Goal: Task Accomplishment & Management: Manage account settings

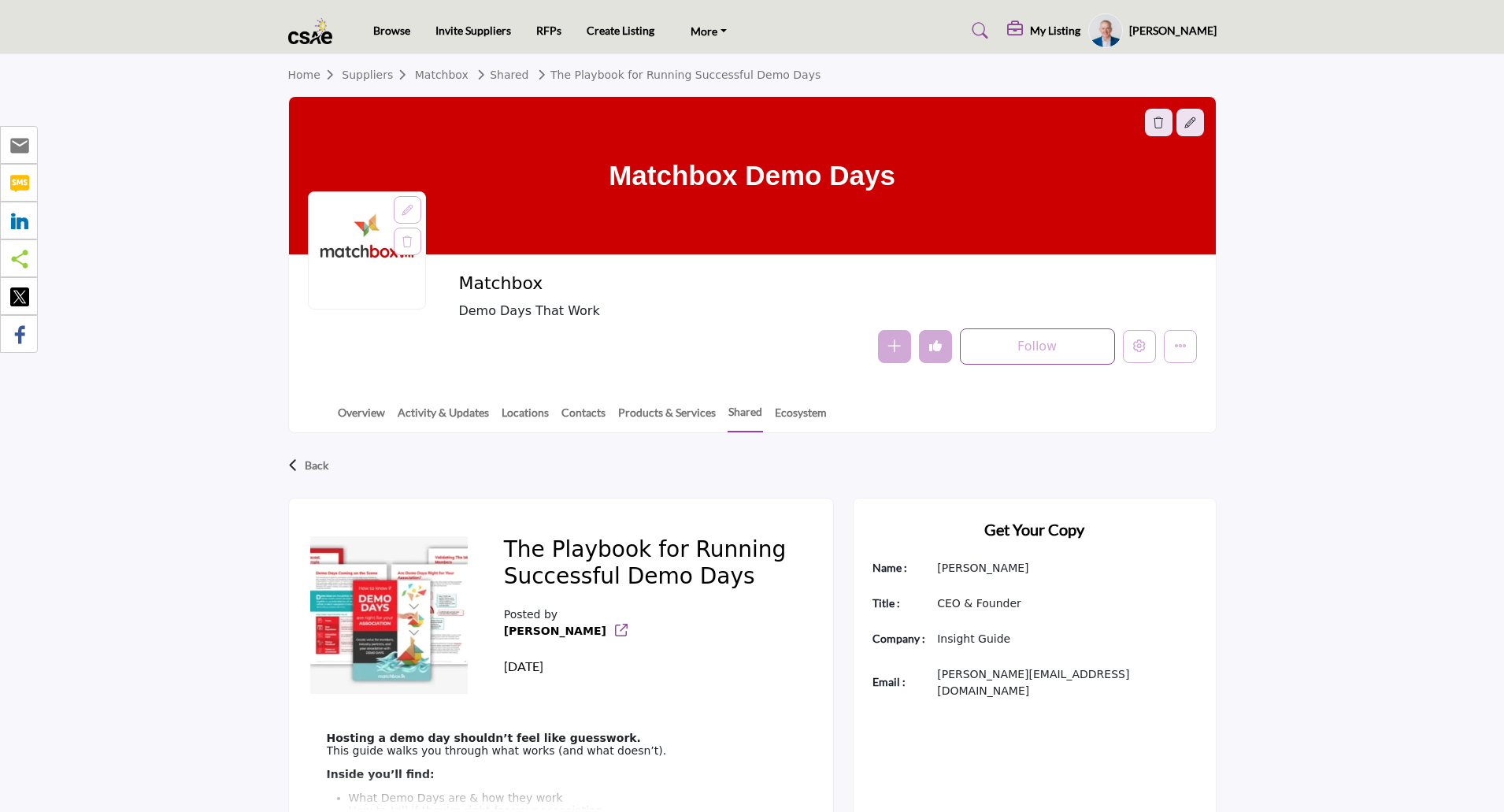
click at [1187, 31] on h5 "[PERSON_NAME]" at bounding box center [1173, 31] width 87 height 16
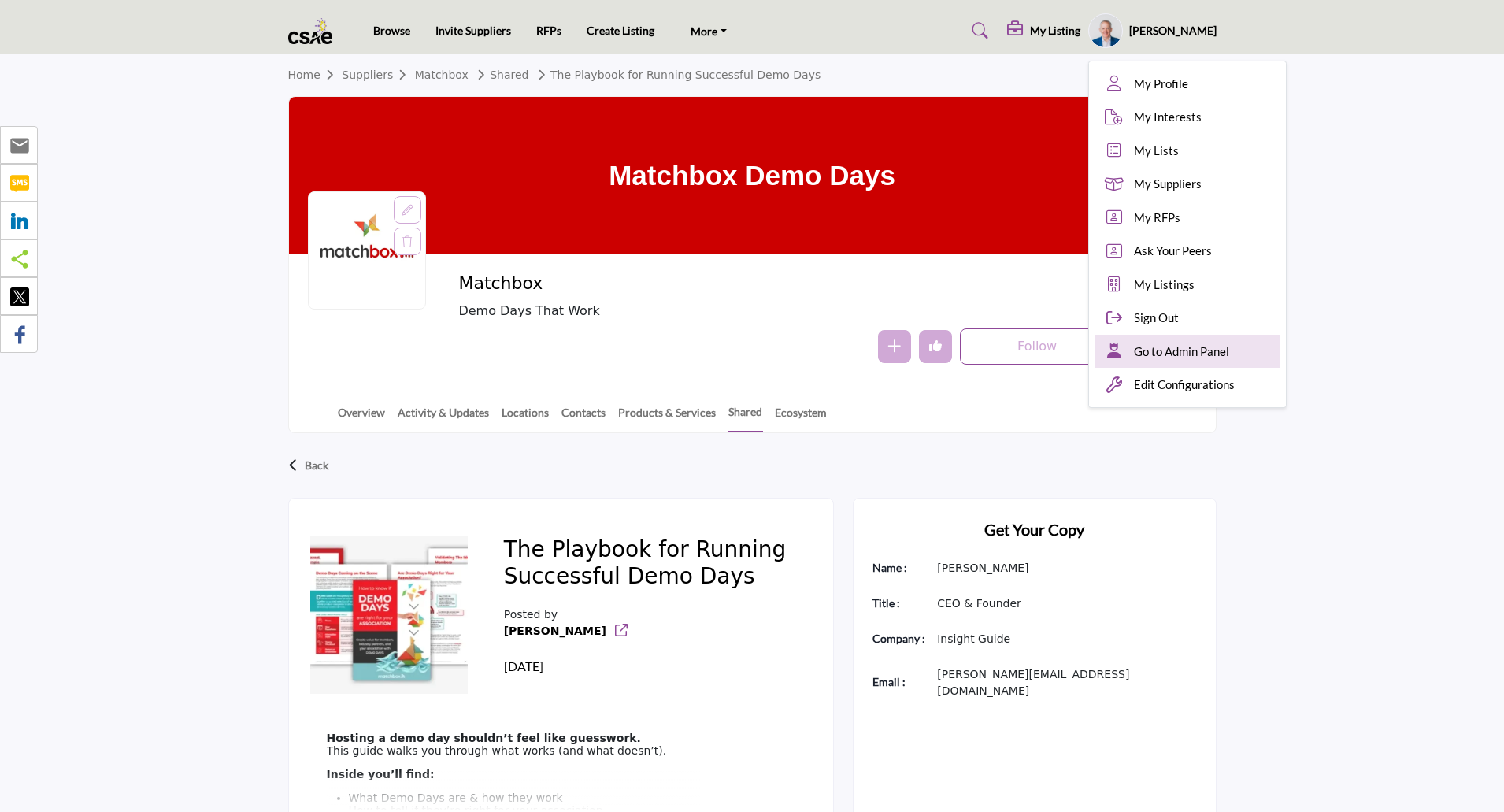
click at [1169, 348] on span "Go to Admin Panel" at bounding box center [1182, 352] width 95 height 18
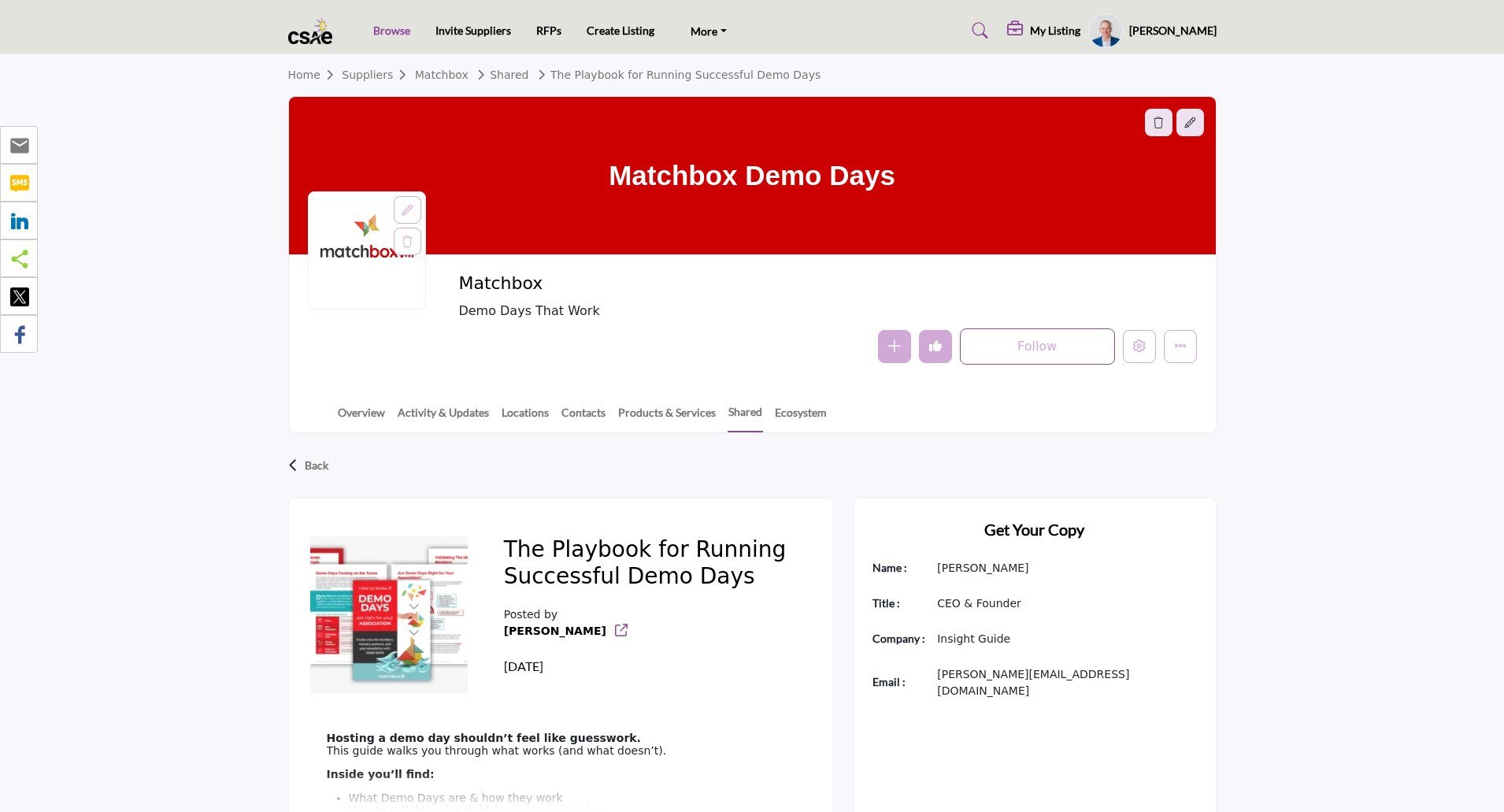
click at [391, 29] on link "Browse" at bounding box center [391, 30] width 37 height 14
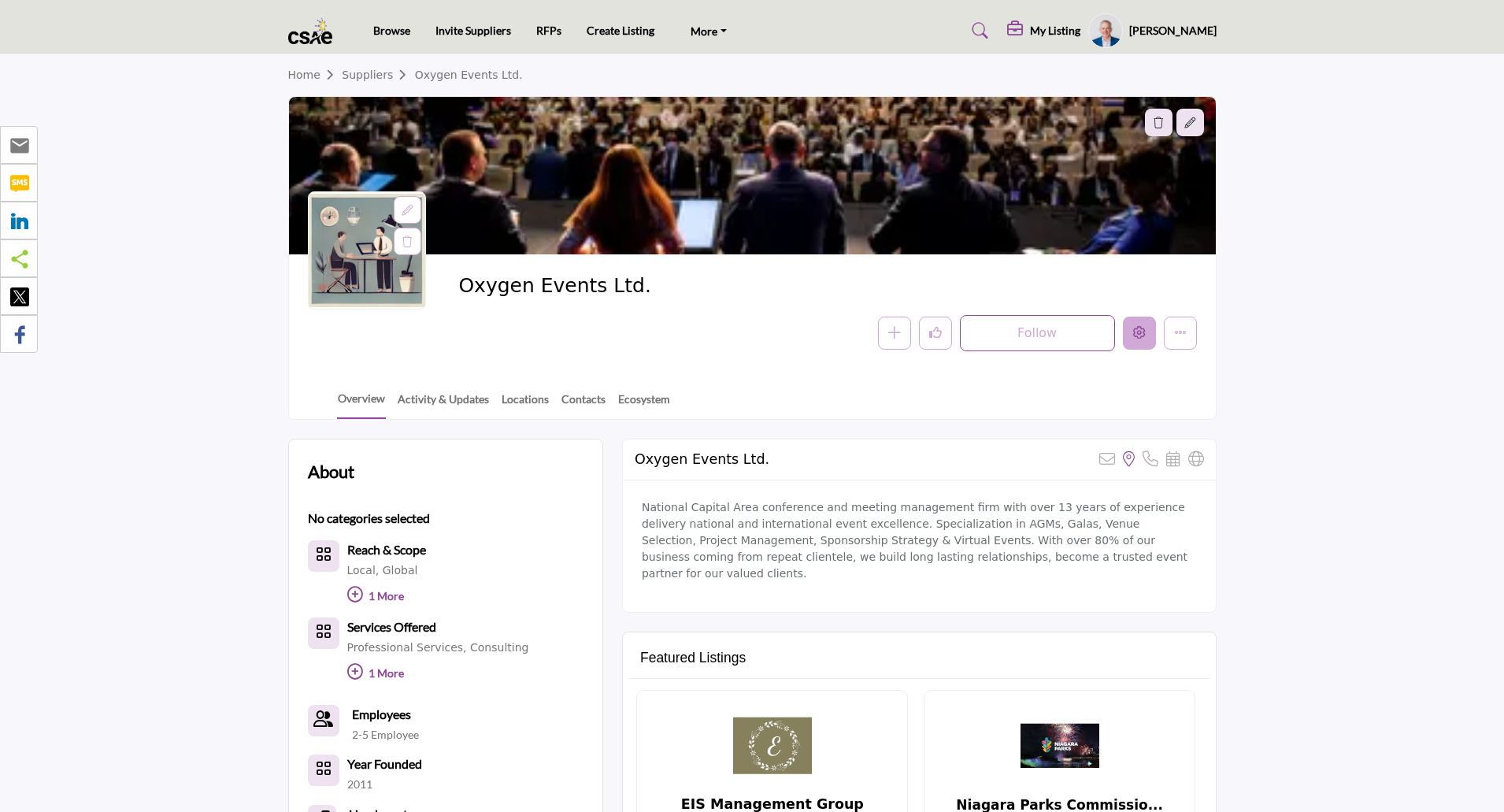
click at [1137, 341] on button "Edit company" at bounding box center [1140, 333] width 33 height 33
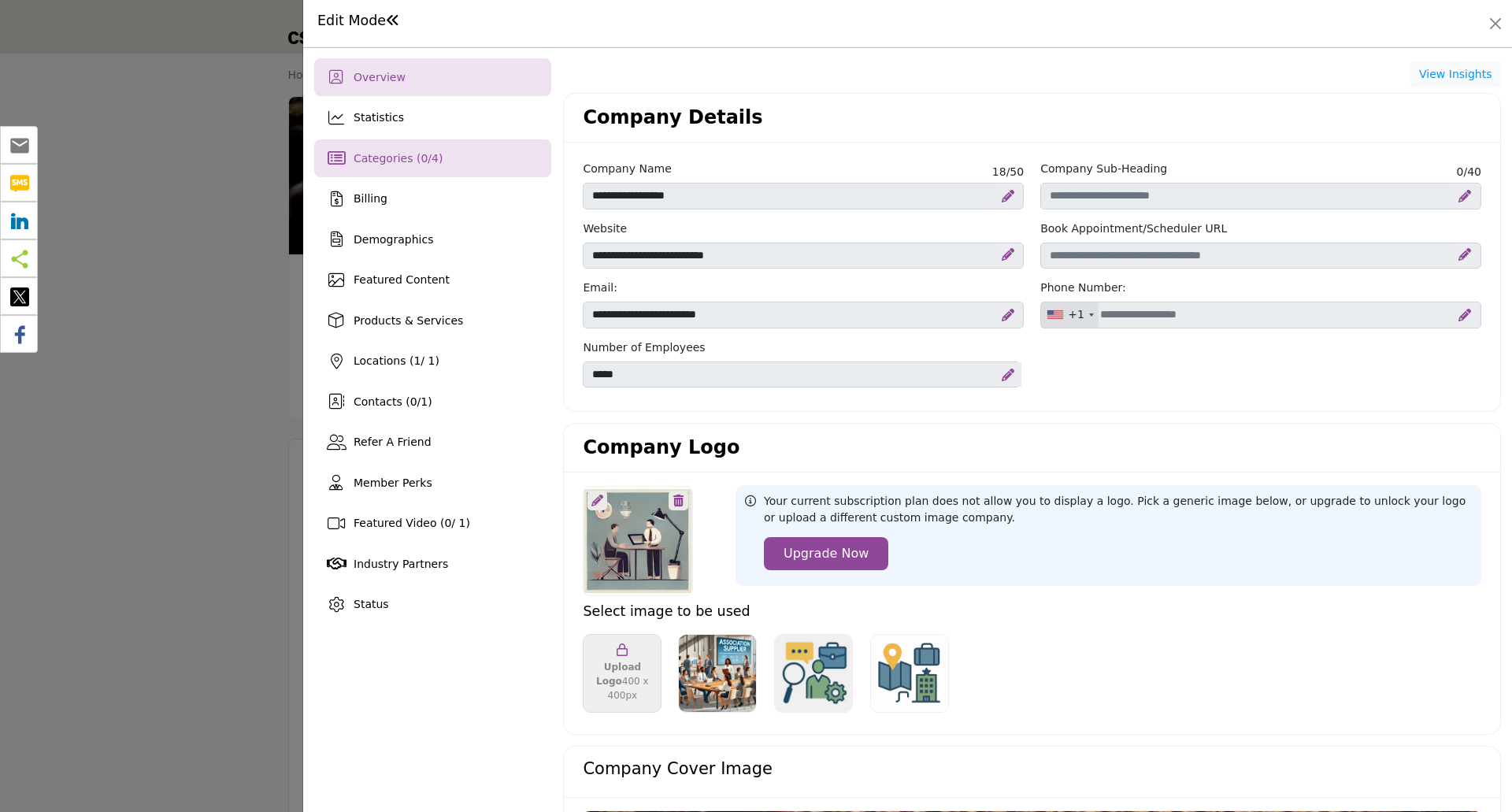
click at [422, 177] on div "Categories ( 0 / 4 )" at bounding box center [433, 158] width 237 height 38
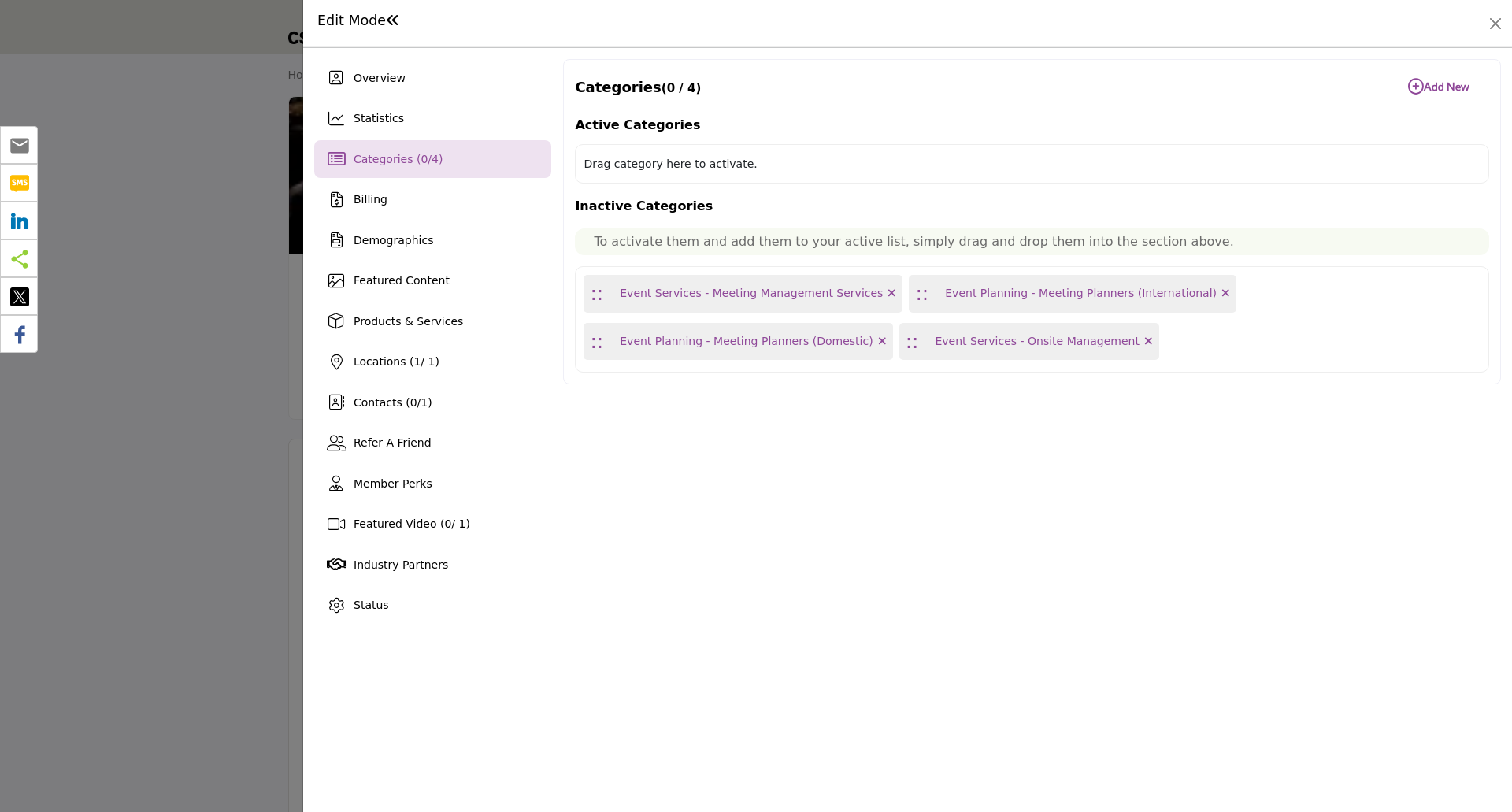
drag, startPoint x: 636, startPoint y: 290, endPoint x: 650, endPoint y: 150, distance: 140.7
click at [650, 150] on div "Active Categories Drag category here to activate. Inactive Categories To activa…" at bounding box center [1032, 243] width 915 height 258
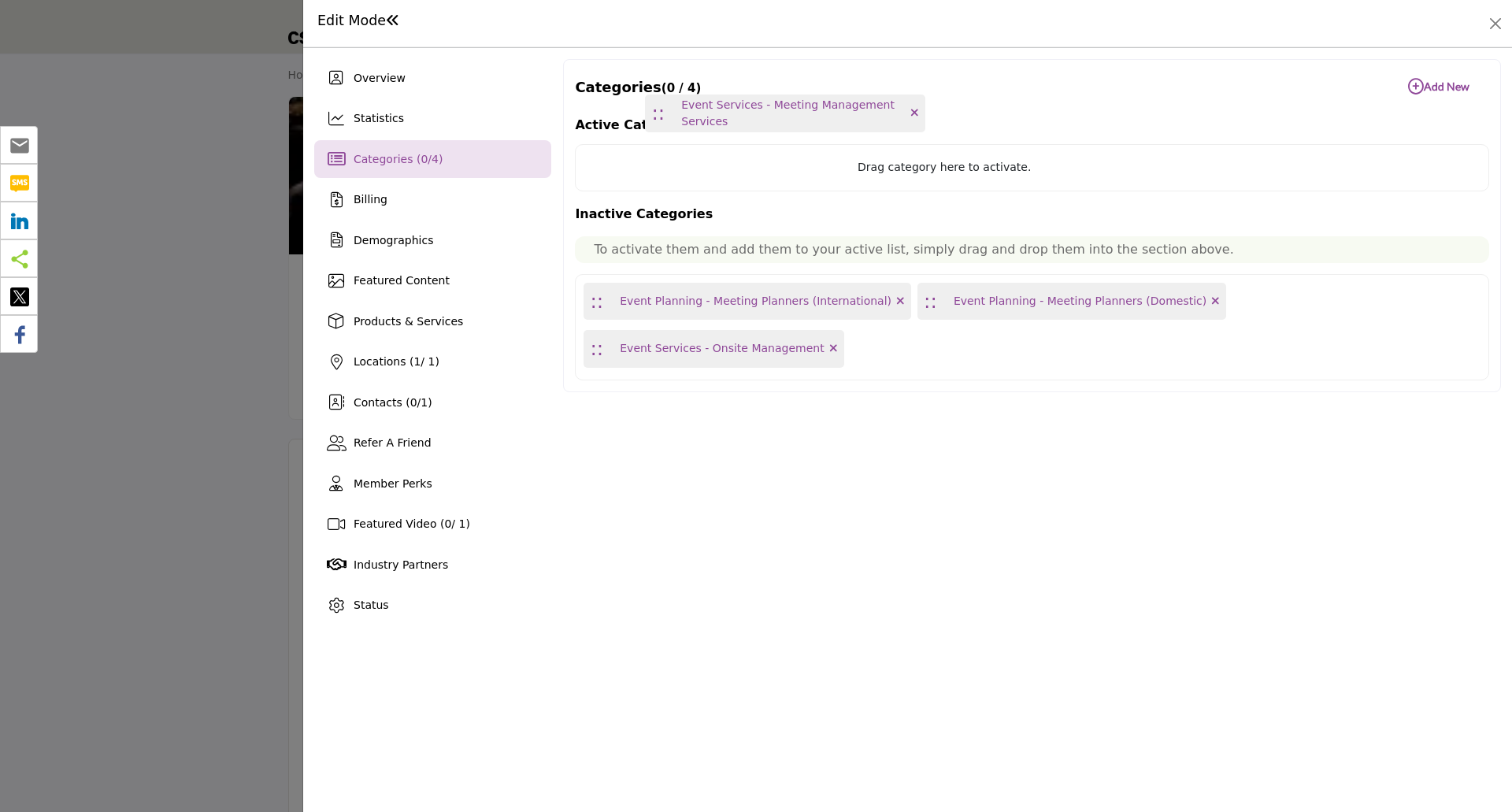
drag, startPoint x: 593, startPoint y: 297, endPoint x: 654, endPoint y: 118, distance: 189.1
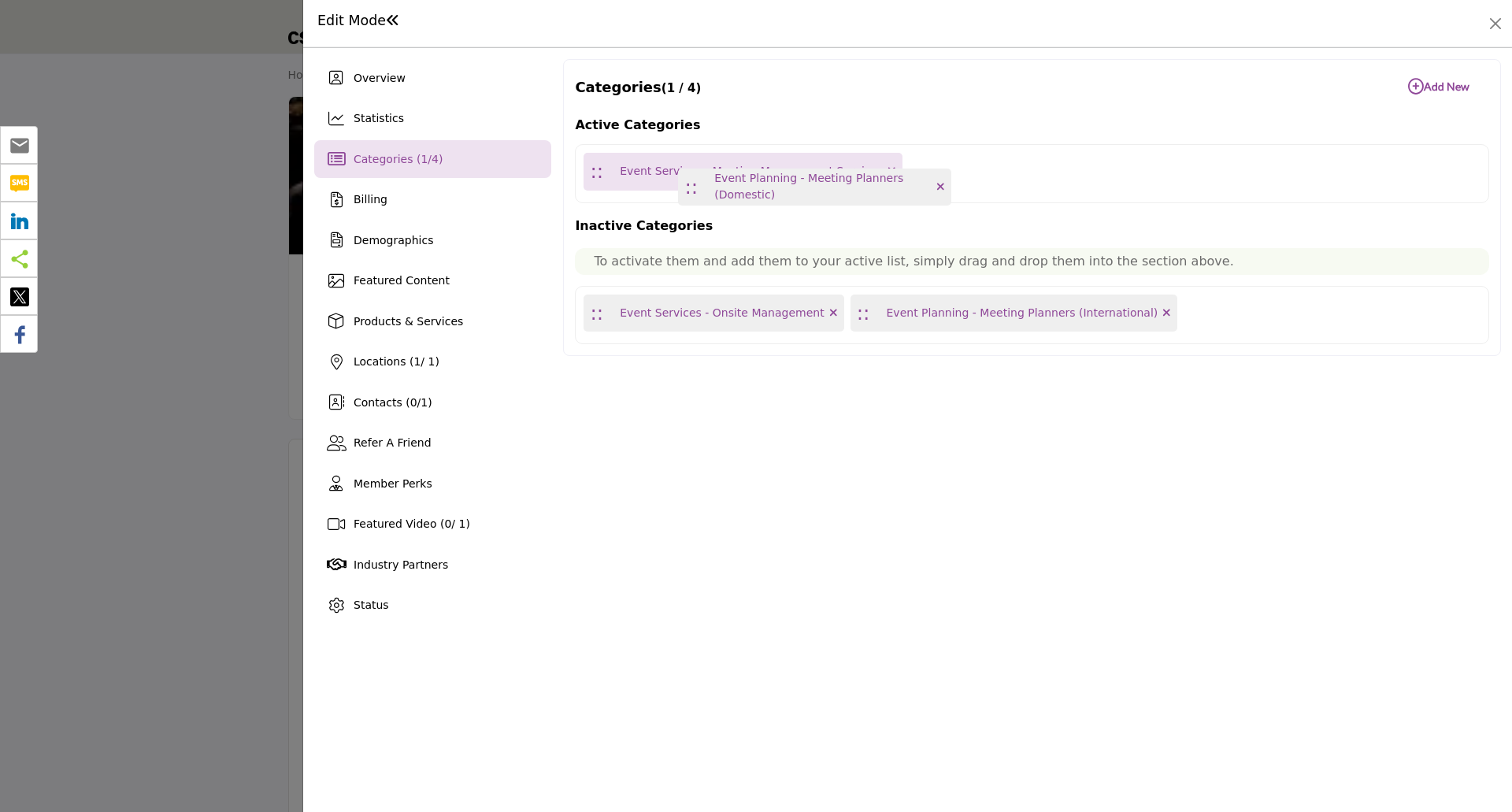
drag, startPoint x: 593, startPoint y: 318, endPoint x: 687, endPoint y: 192, distance: 157.2
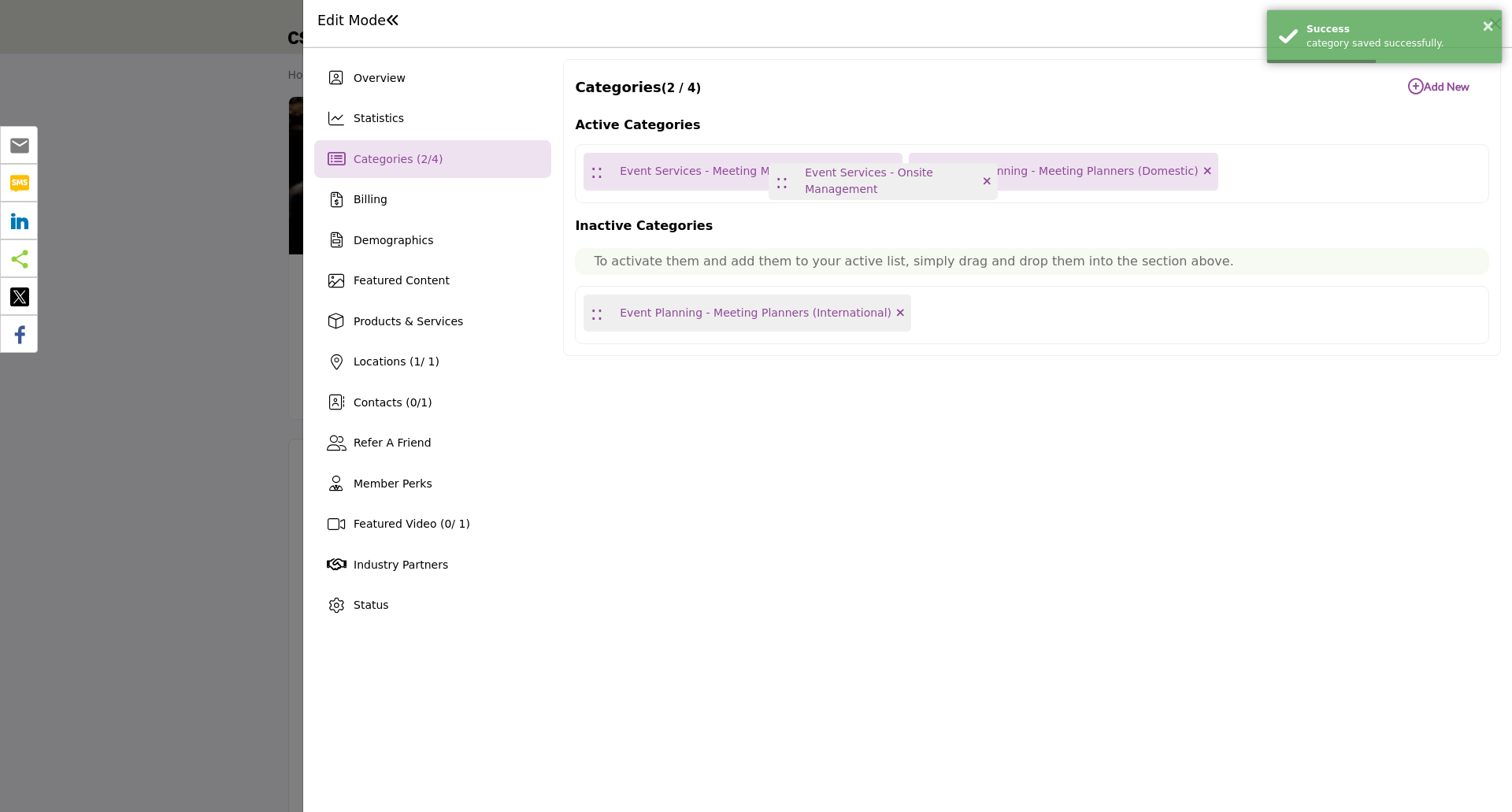
drag, startPoint x: 597, startPoint y: 313, endPoint x: 782, endPoint y: 181, distance: 227.3
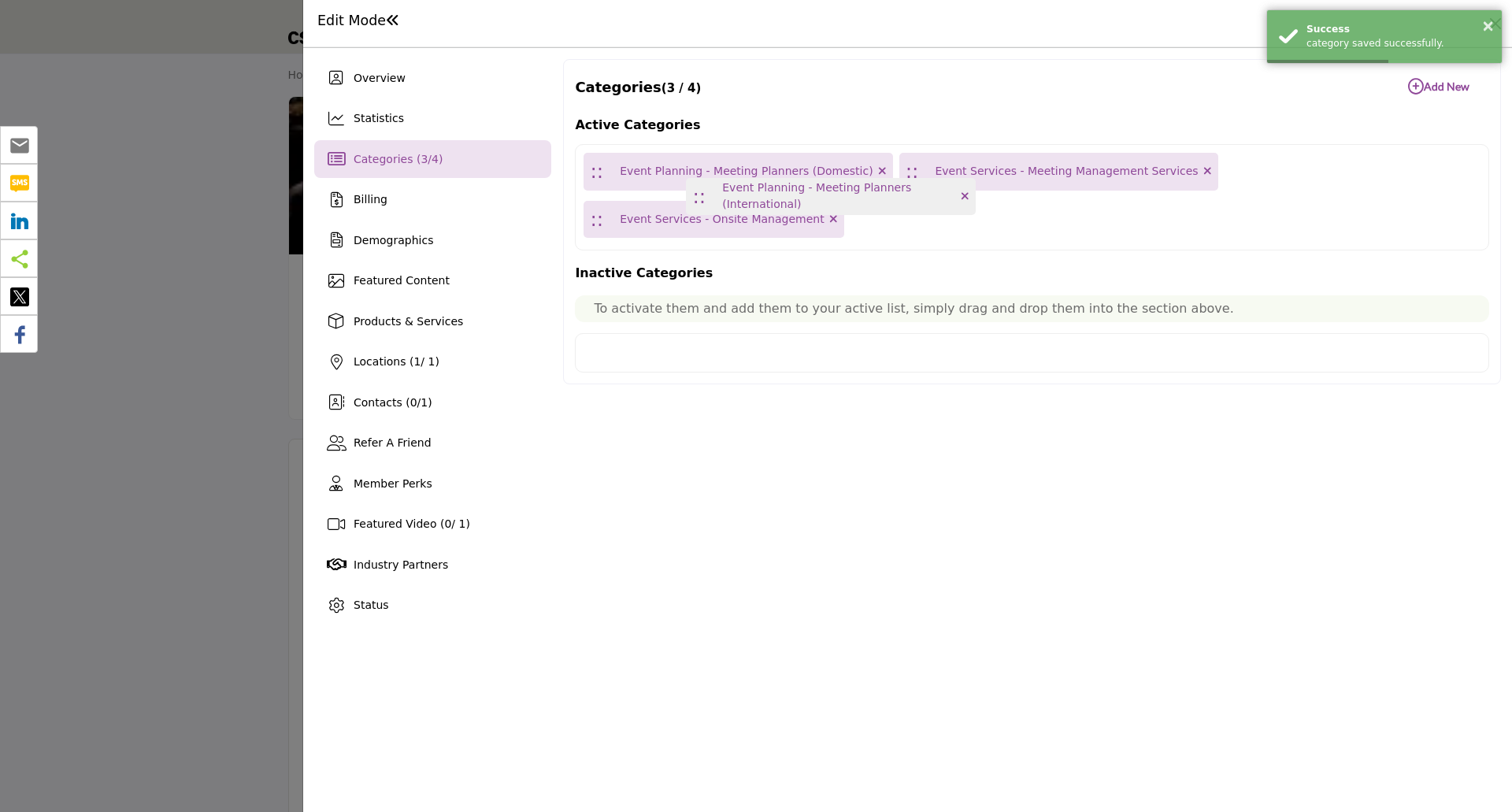
drag, startPoint x: 592, startPoint y: 312, endPoint x: 694, endPoint y: 196, distance: 154.5
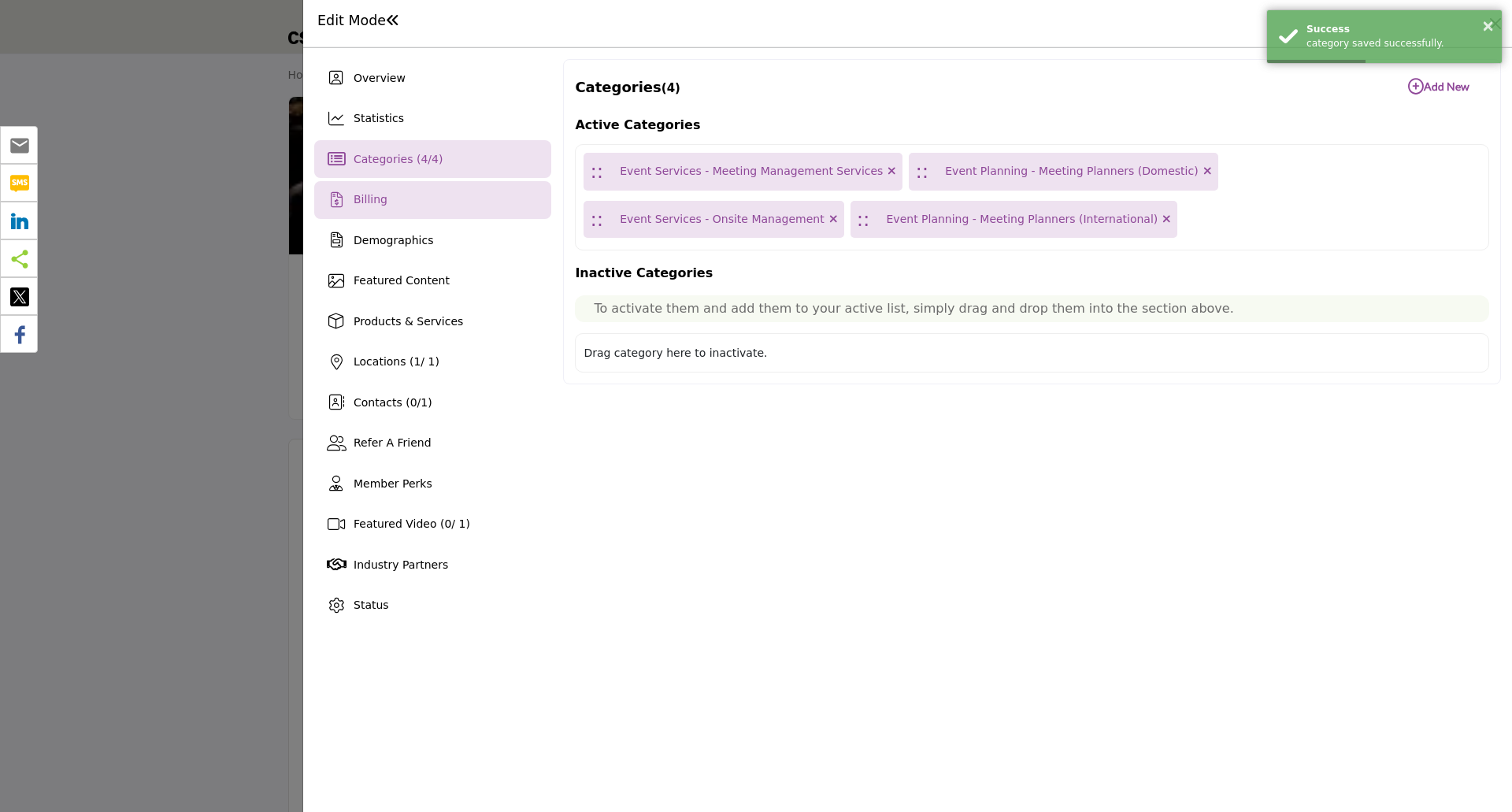
click at [431, 210] on div "Billing" at bounding box center [433, 200] width 237 height 38
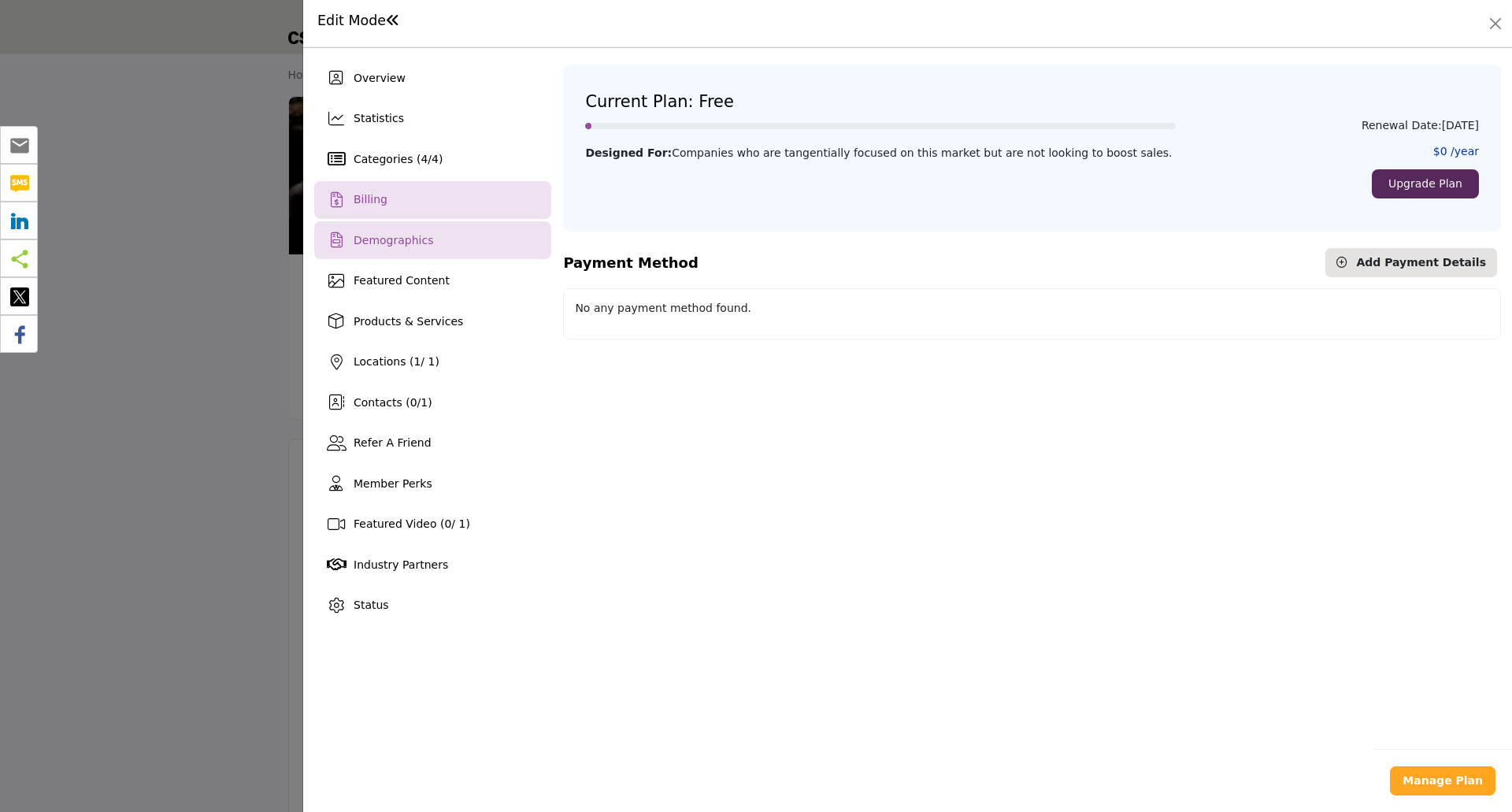
click at [408, 242] on span "Demographics" at bounding box center [394, 240] width 80 height 13
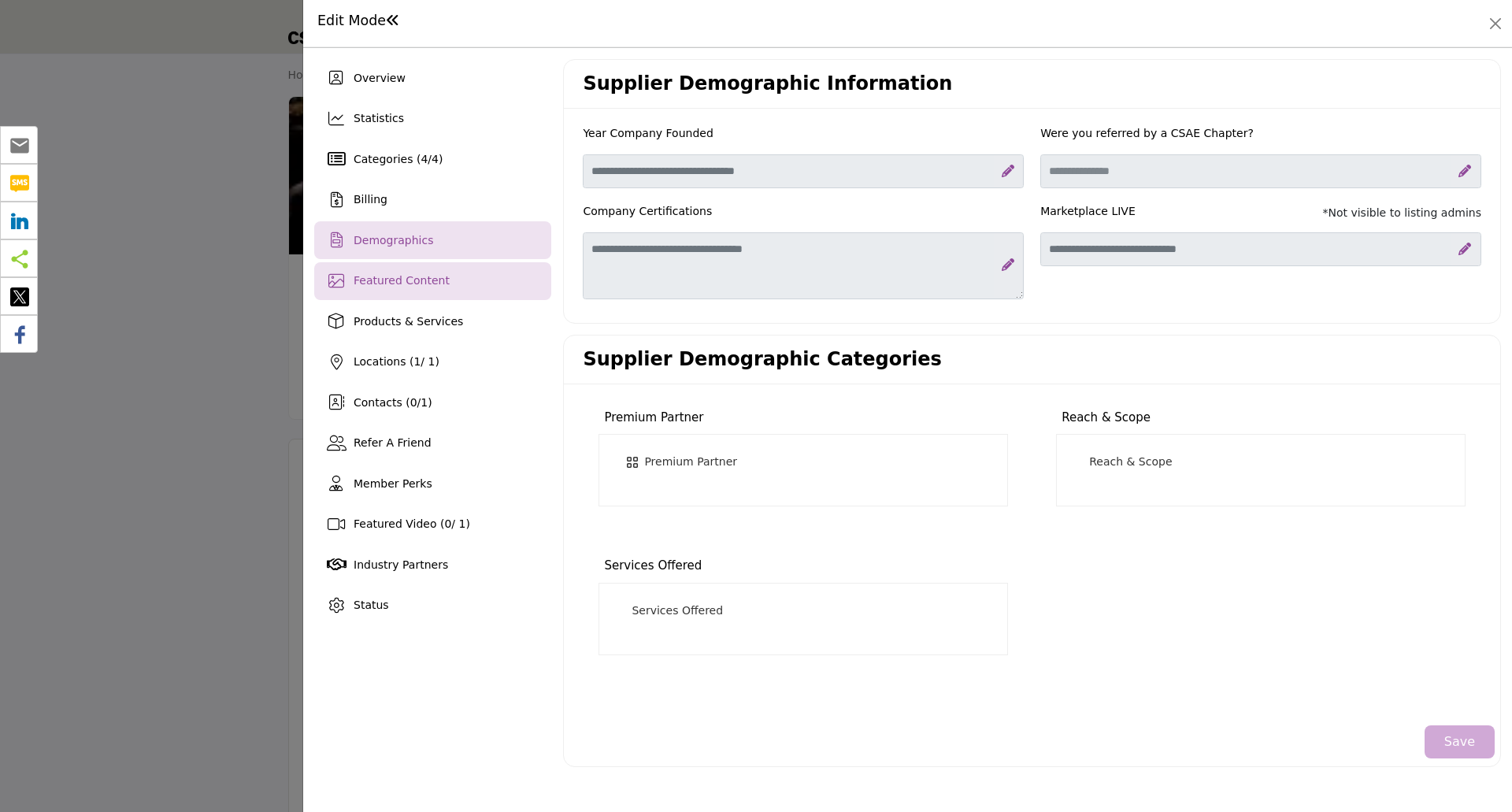
click at [416, 285] on span "Featured Content" at bounding box center [402, 281] width 96 height 13
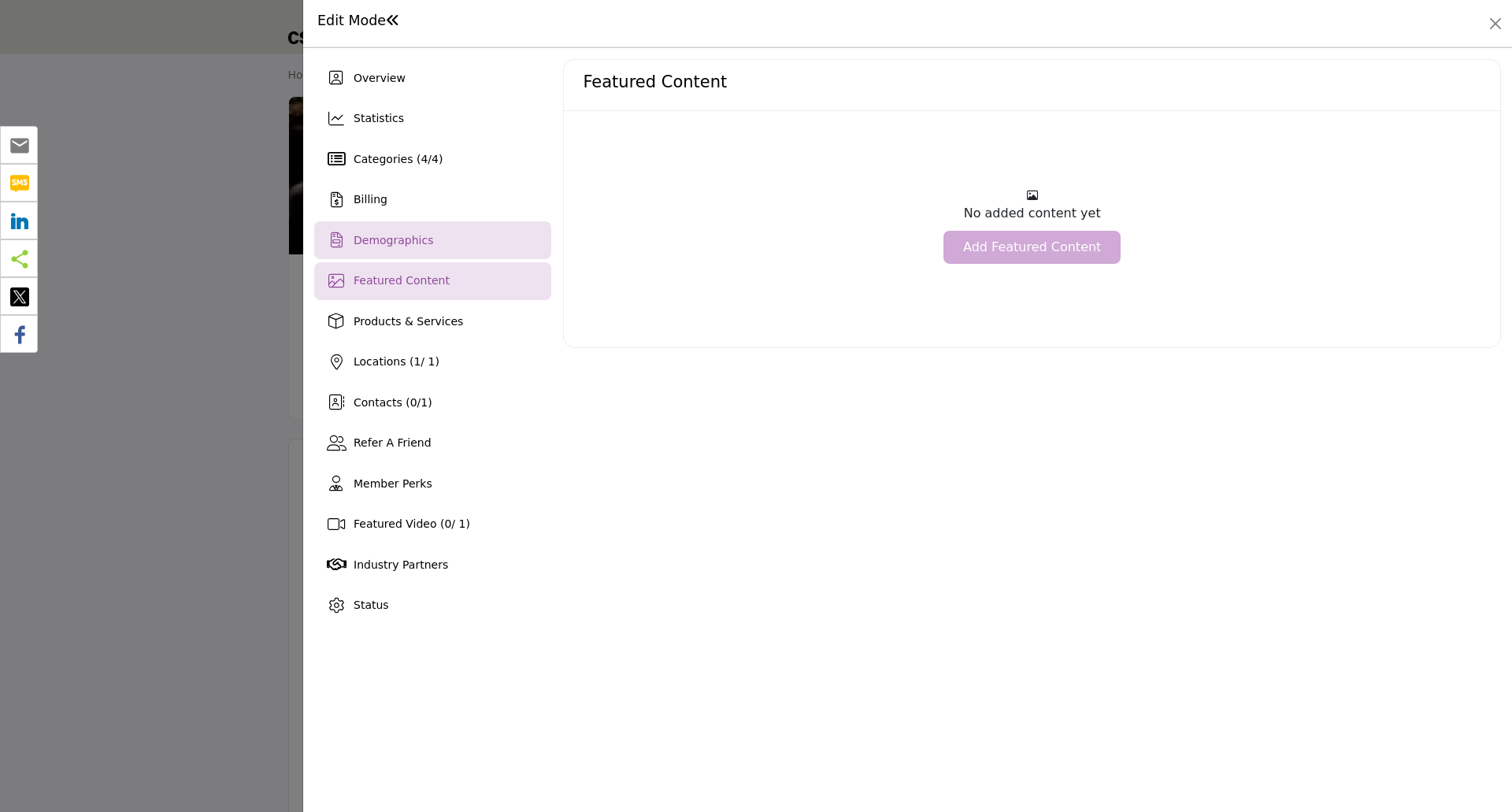
click at [443, 247] on div "Demographics" at bounding box center [433, 240] width 237 height 38
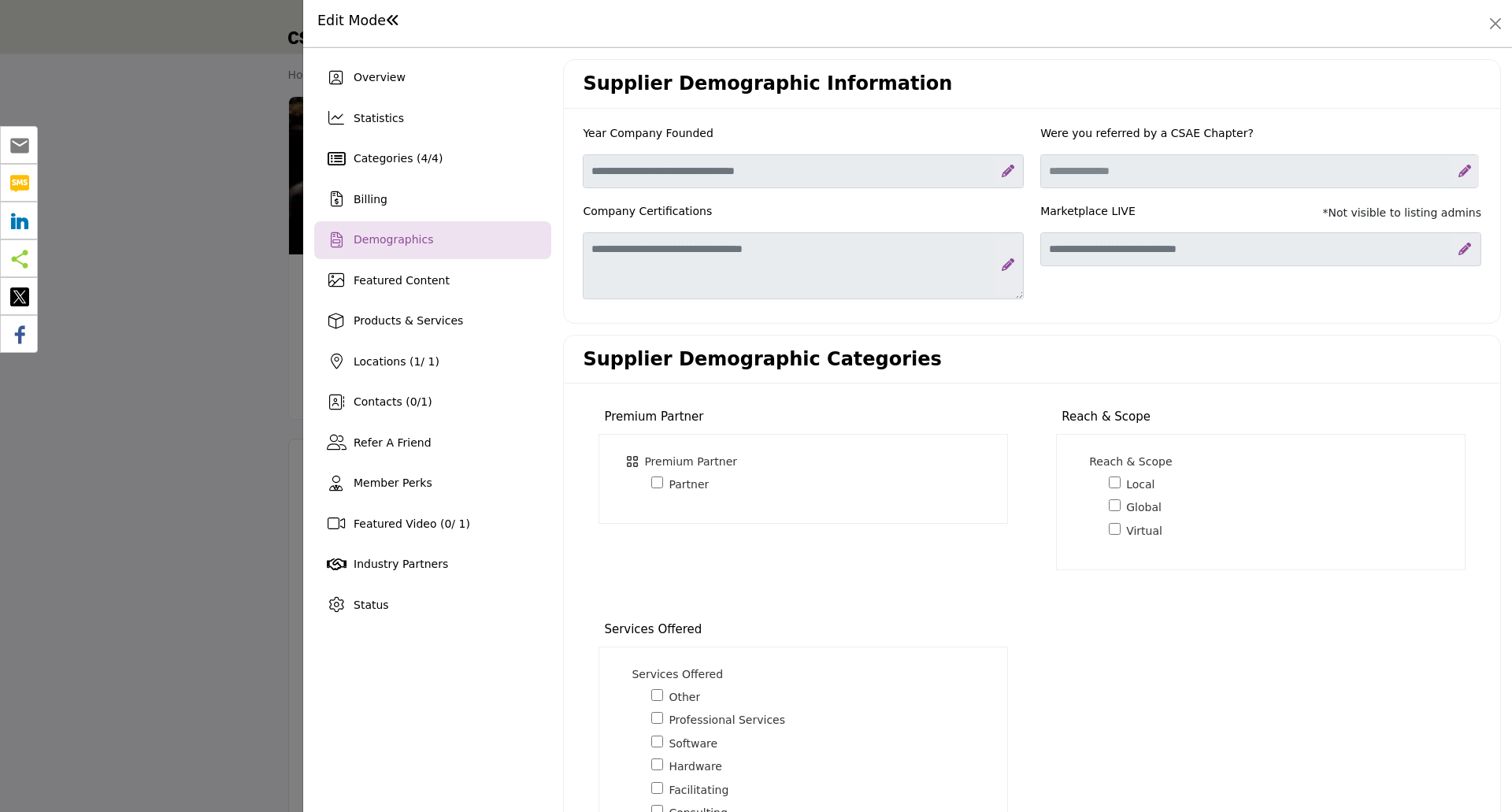
click at [289, 442] on div at bounding box center [756, 406] width 1512 height 812
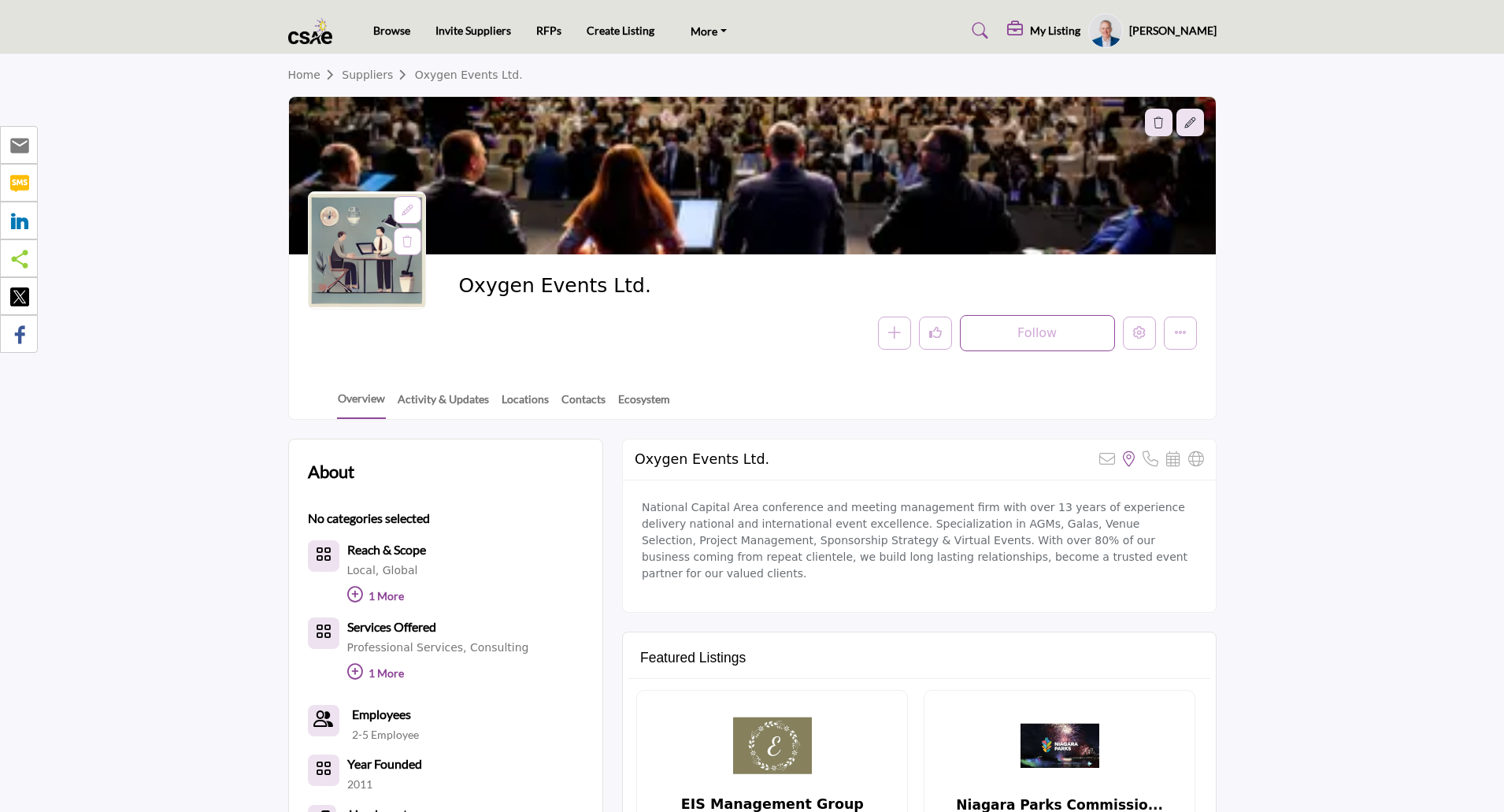
click at [1188, 35] on h5 "[PERSON_NAME]" at bounding box center [1173, 31] width 87 height 16
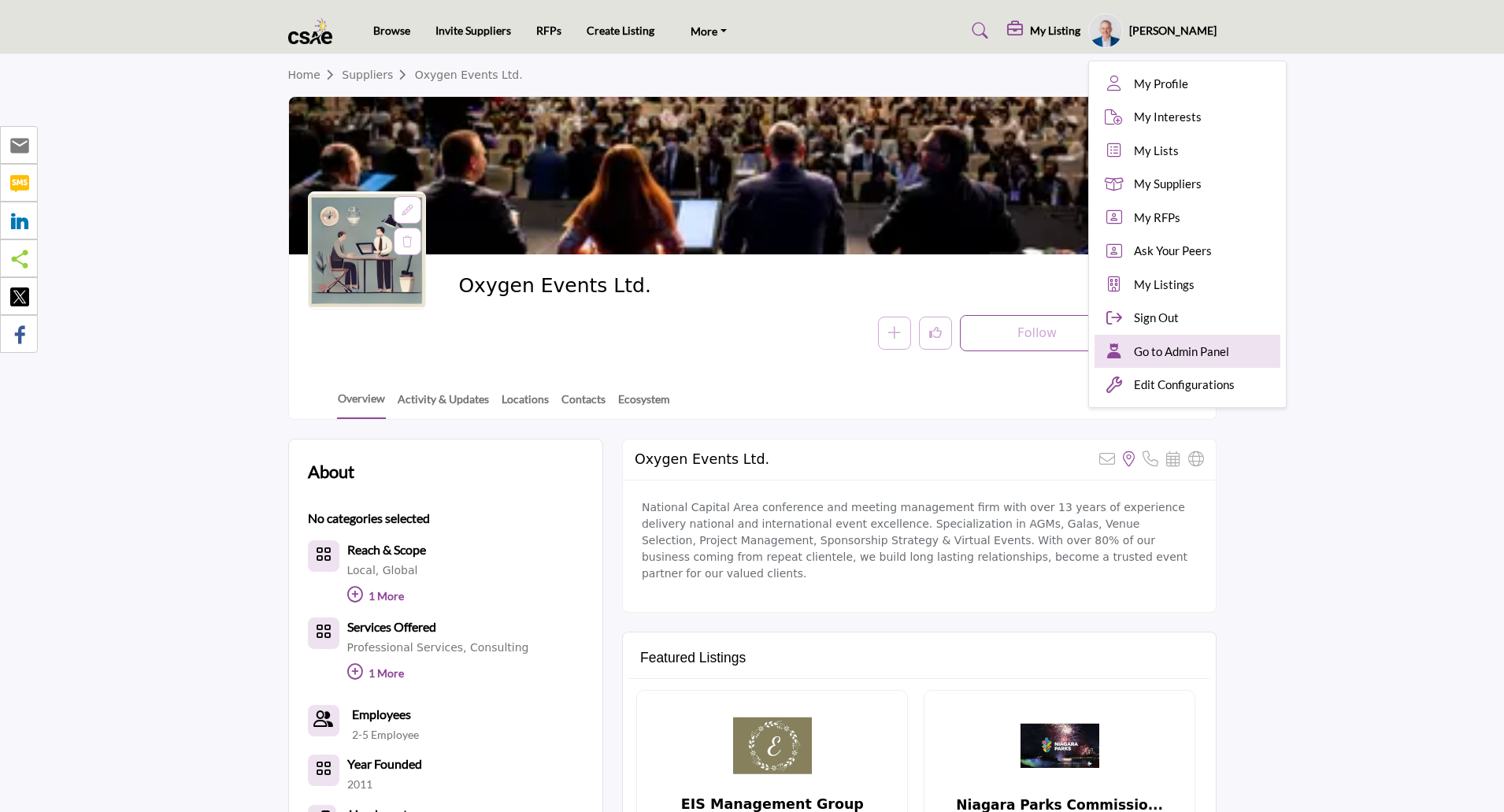
click at [1197, 355] on span "Go to Admin Panel" at bounding box center [1182, 352] width 95 height 18
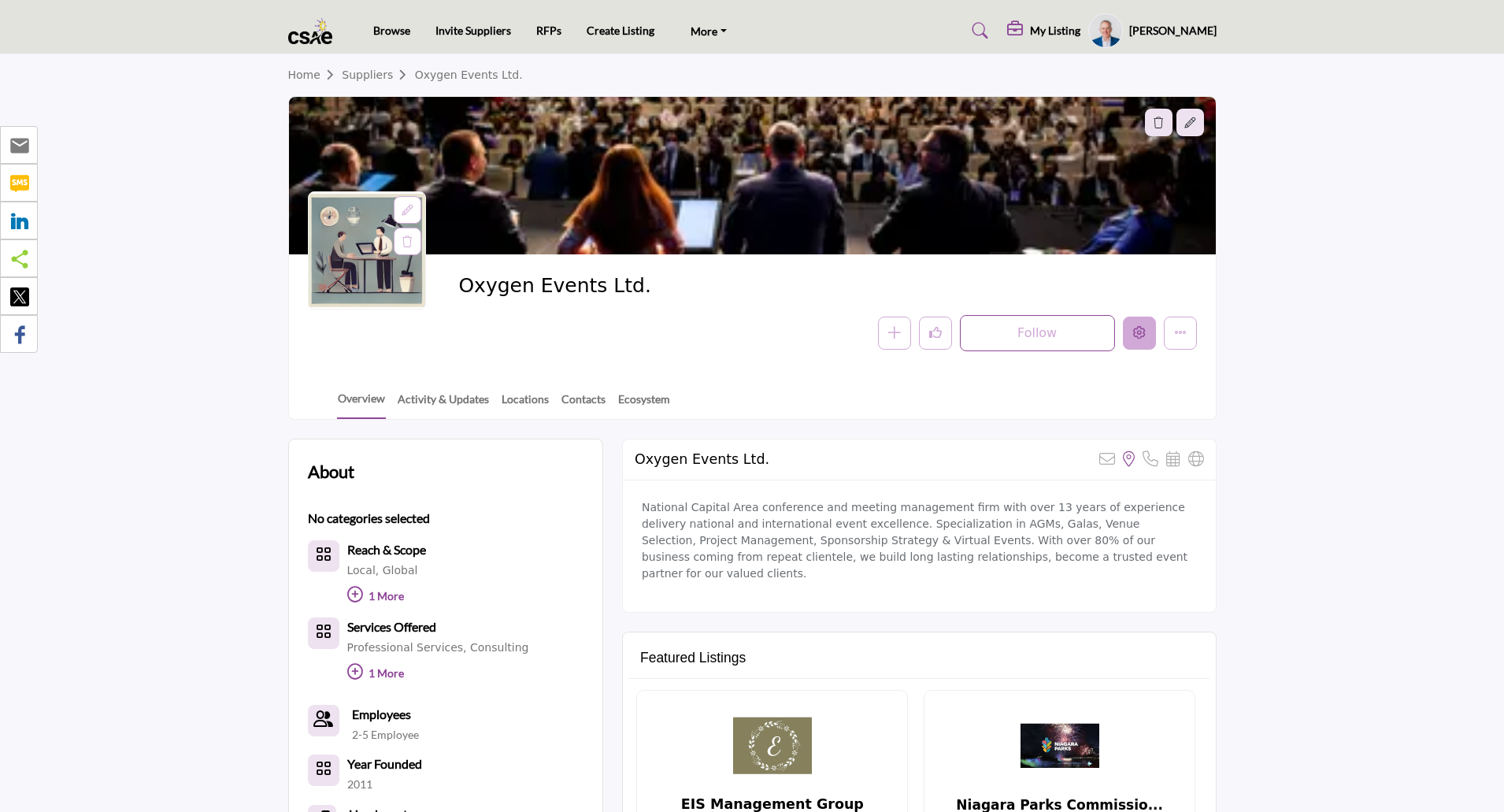
click at [1144, 330] on icon "Edit company" at bounding box center [1140, 332] width 13 height 13
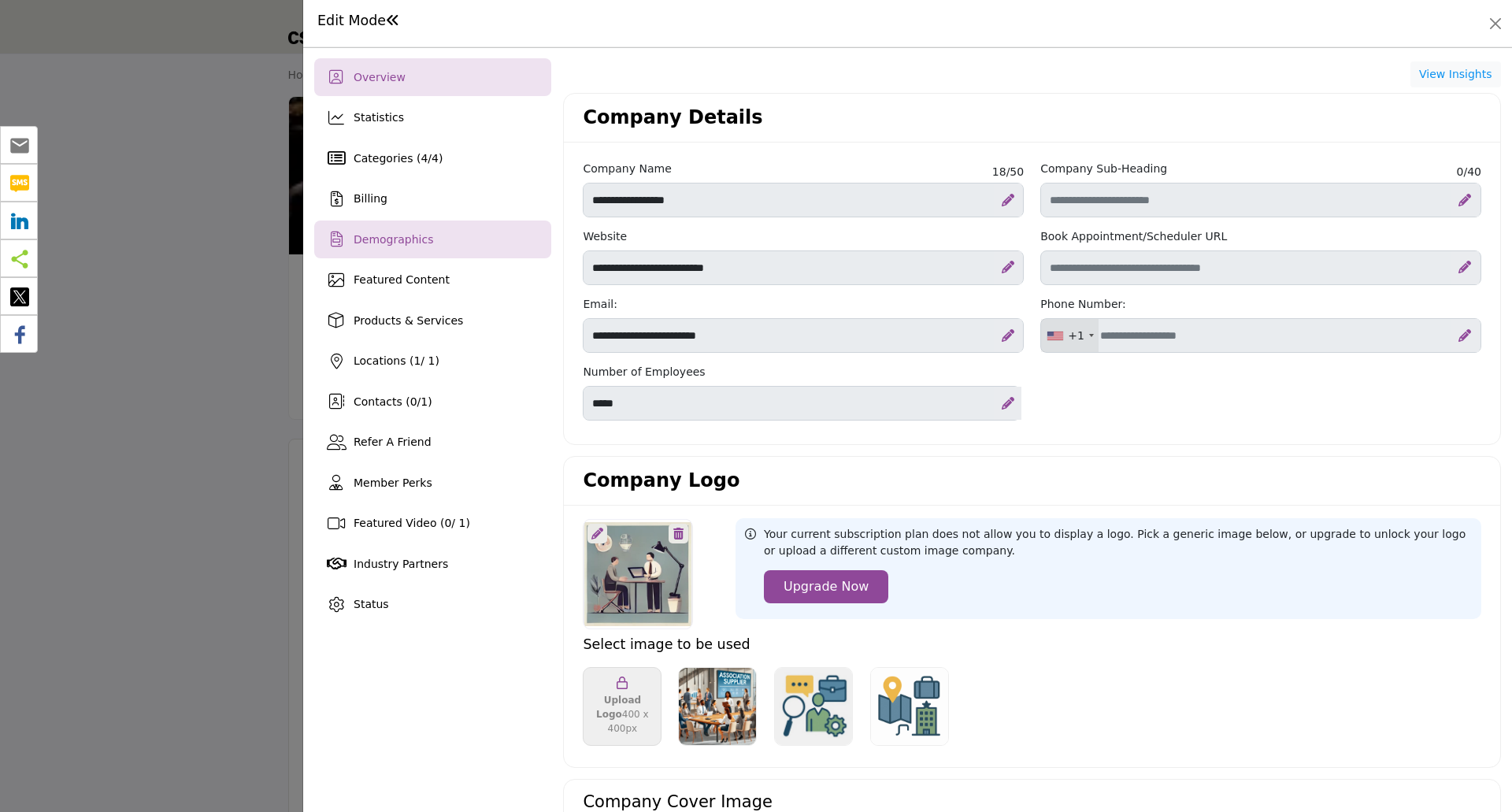
click at [390, 237] on span "Demographics" at bounding box center [394, 239] width 80 height 13
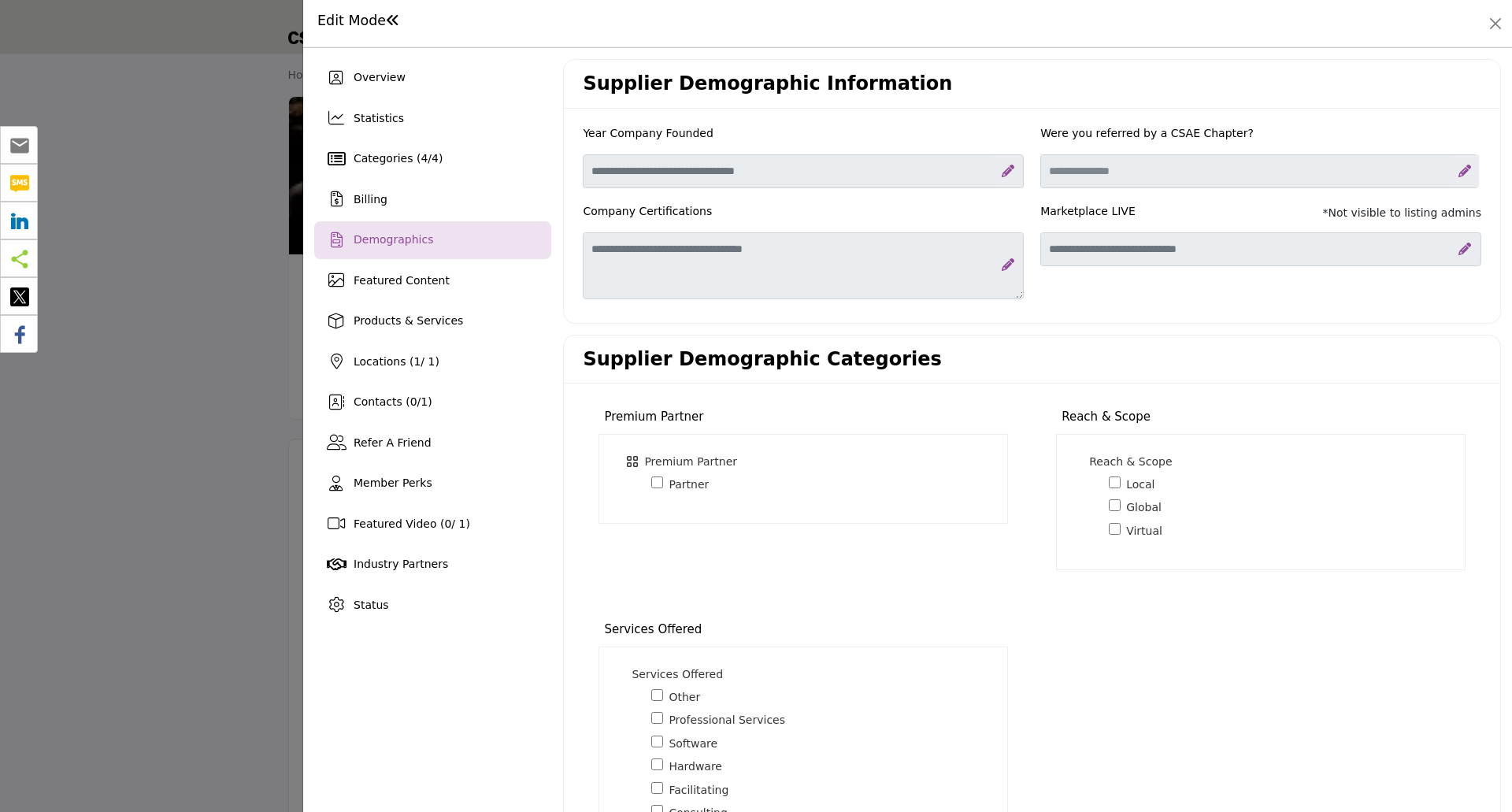
click at [174, 252] on div at bounding box center [756, 406] width 1512 height 812
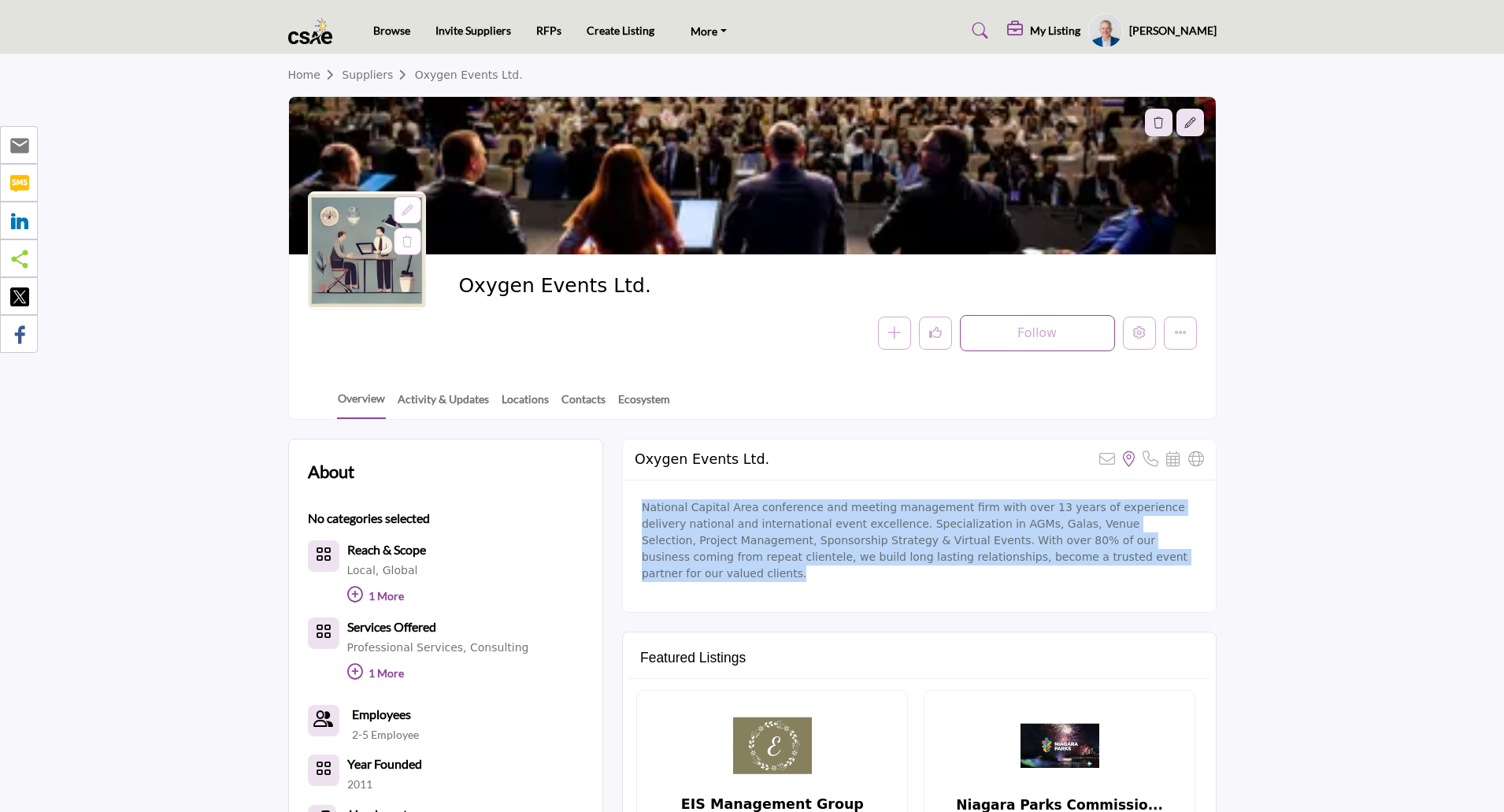
drag, startPoint x: 1000, startPoint y: 560, endPoint x: 644, endPoint y: 511, distance: 359.4
click at [644, 511] on p "National Capital Area conference and meeting management firm with over 13 years…" at bounding box center [919, 541] width 555 height 83
